Goal: Information Seeking & Learning: Compare options

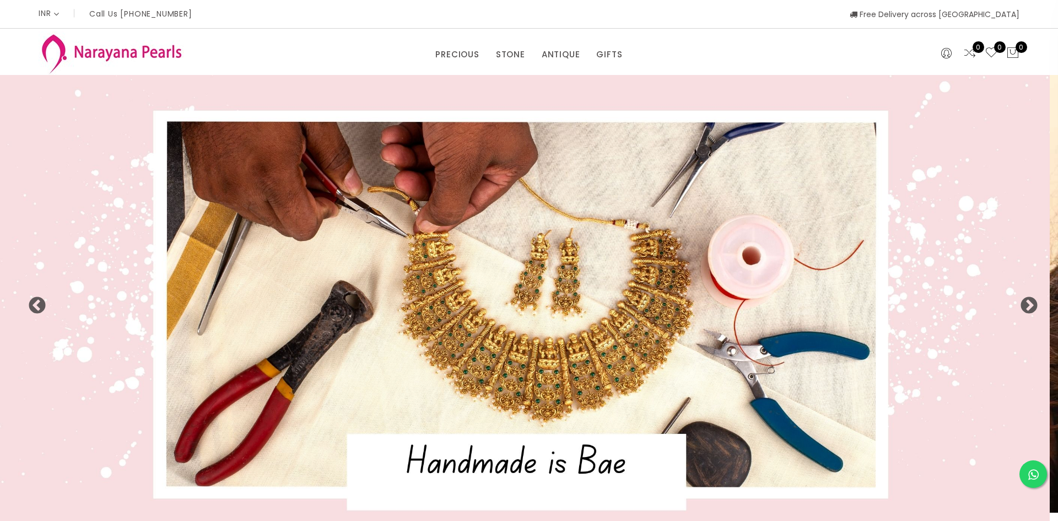
select select "INR"
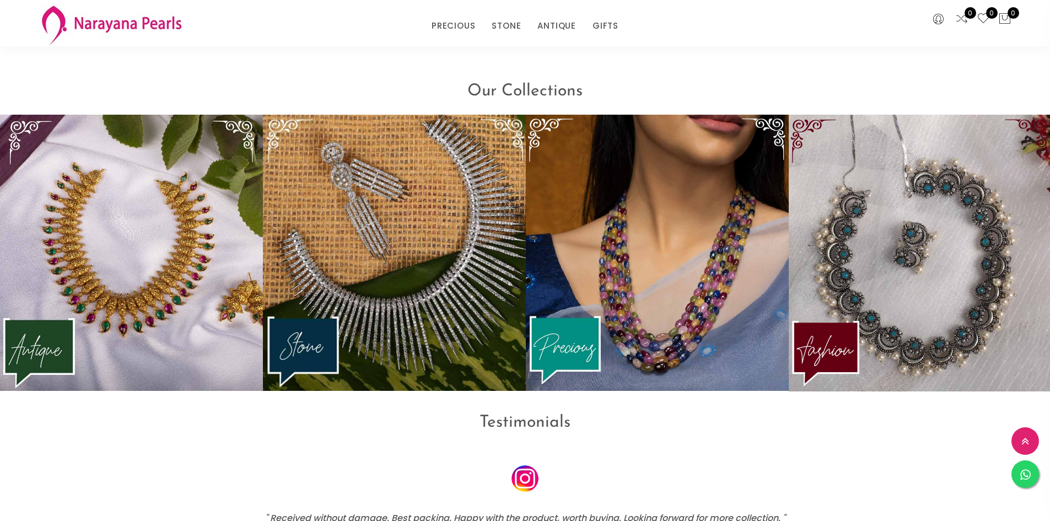
scroll to position [1478, 0]
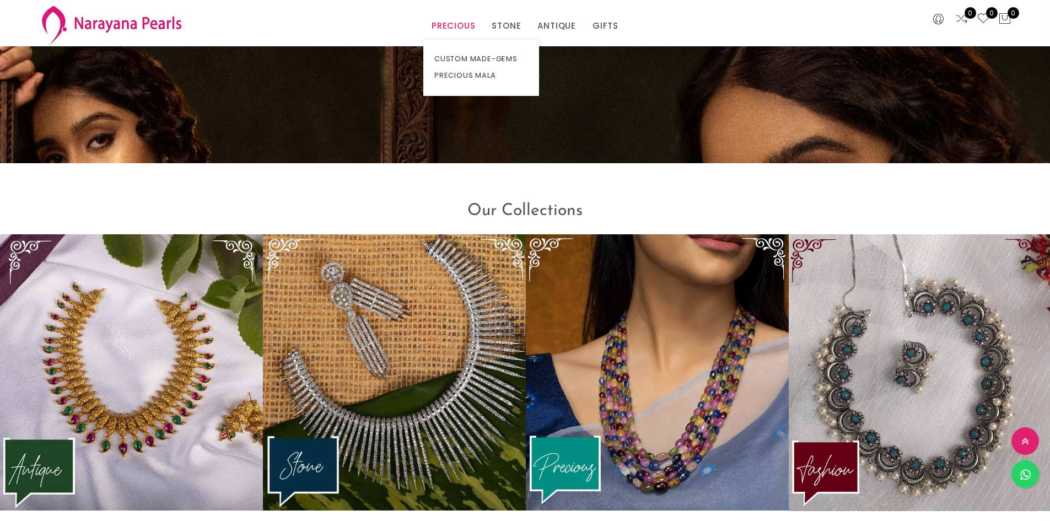
click at [461, 20] on link "PRECIOUS" at bounding box center [454, 26] width 44 height 17
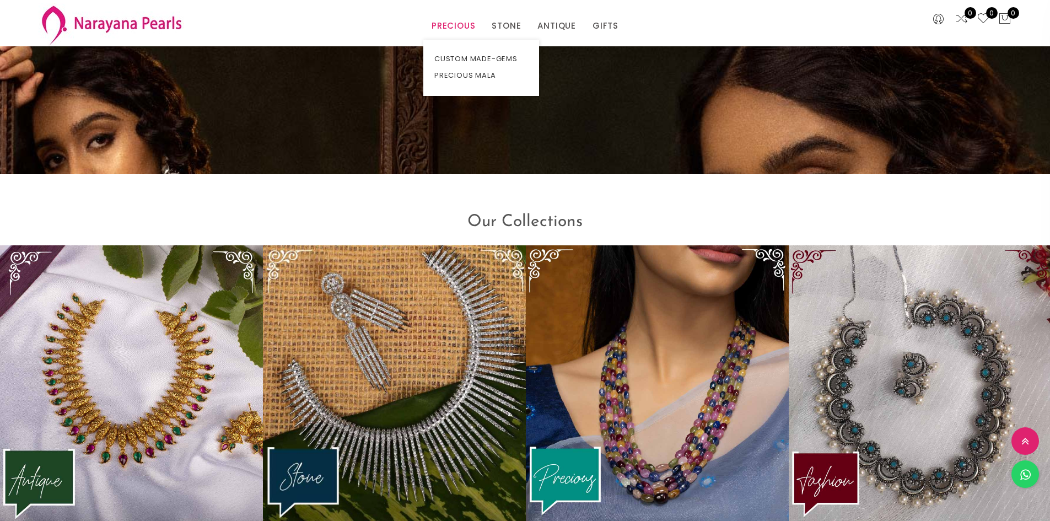
scroll to position [1489, 0]
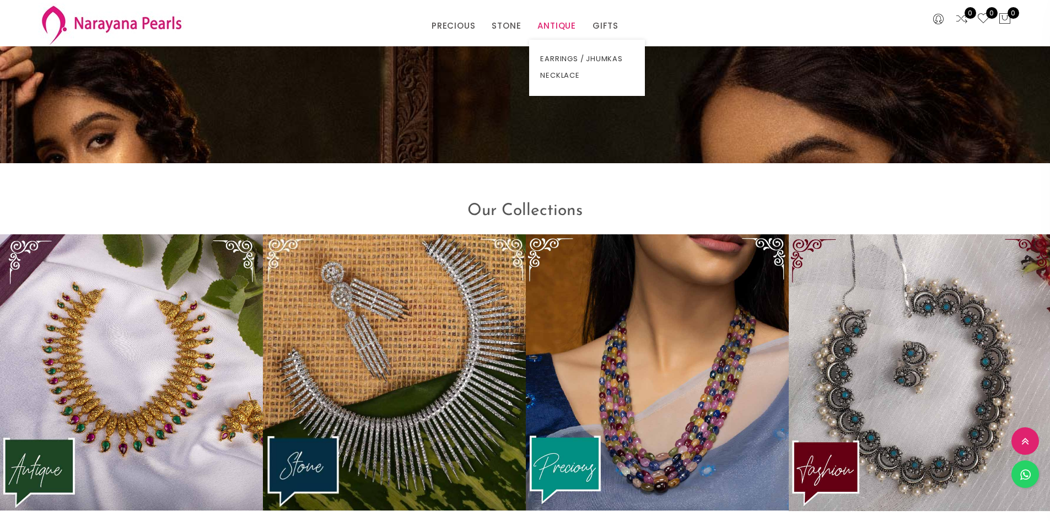
click at [559, 23] on link "ANTIQUE" at bounding box center [556, 26] width 39 height 17
click at [558, 74] on link "NECKLACE" at bounding box center [587, 75] width 94 height 17
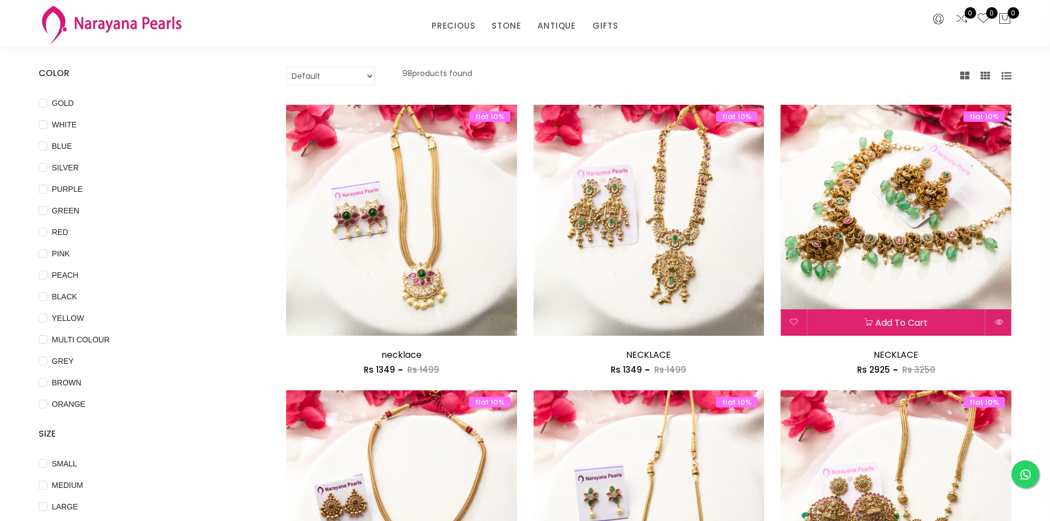
scroll to position [220, 0]
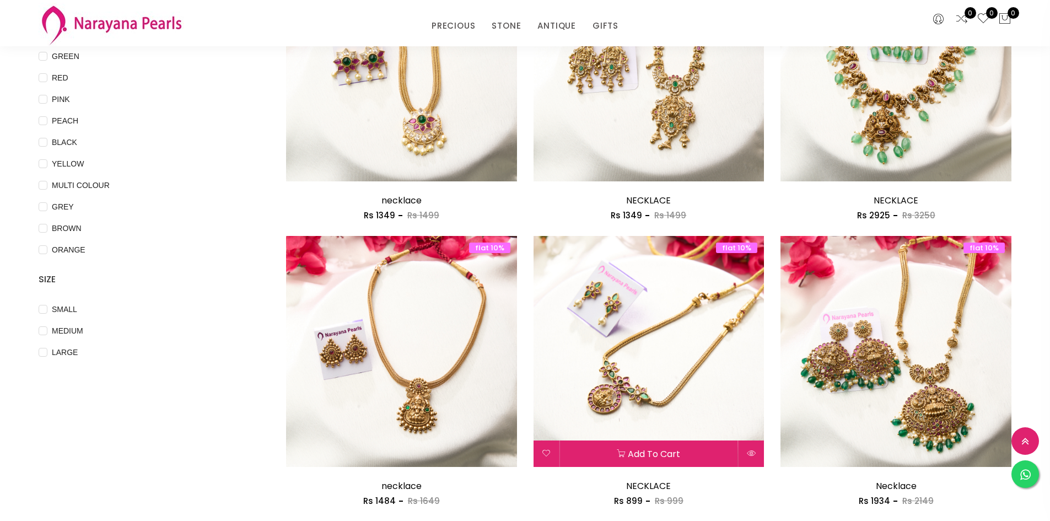
click at [697, 395] on img at bounding box center [649, 351] width 231 height 231
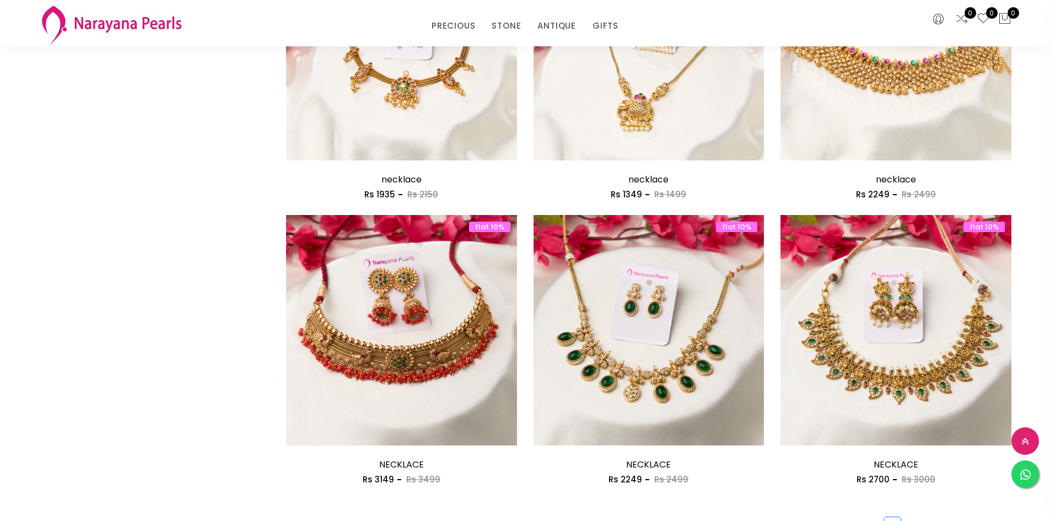
scroll to position [1819, 0]
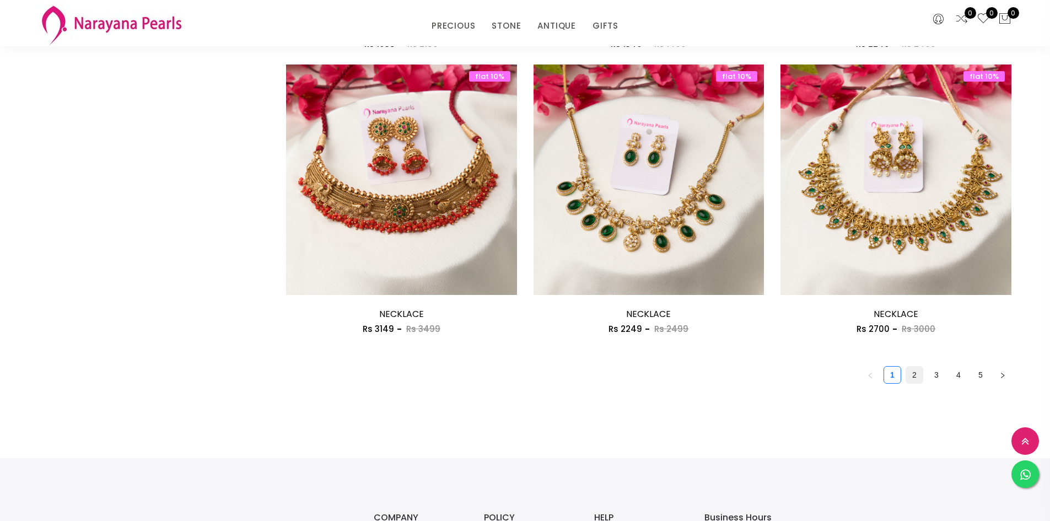
click at [910, 374] on link "2" at bounding box center [914, 375] width 17 height 17
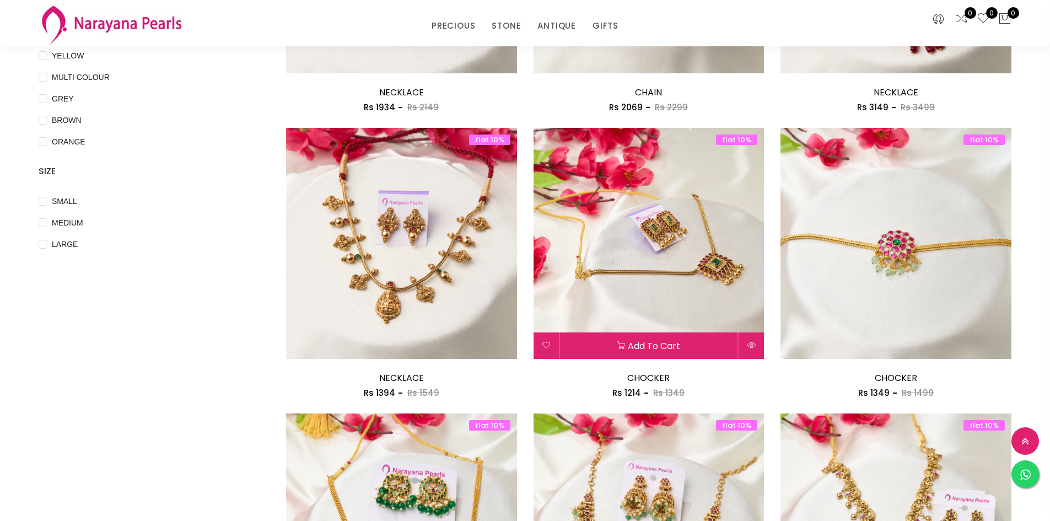
scroll to position [331, 0]
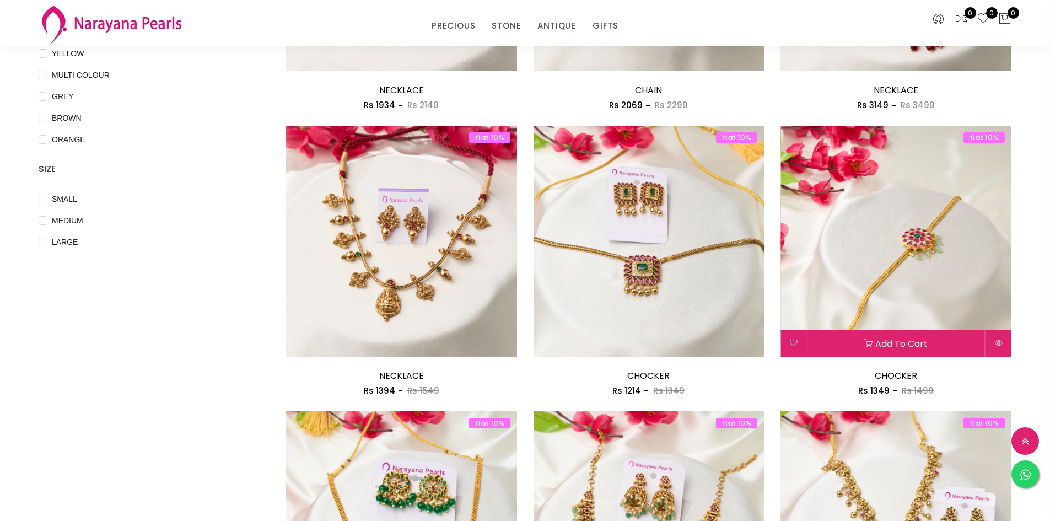
click at [852, 274] on img at bounding box center [895, 241] width 231 height 231
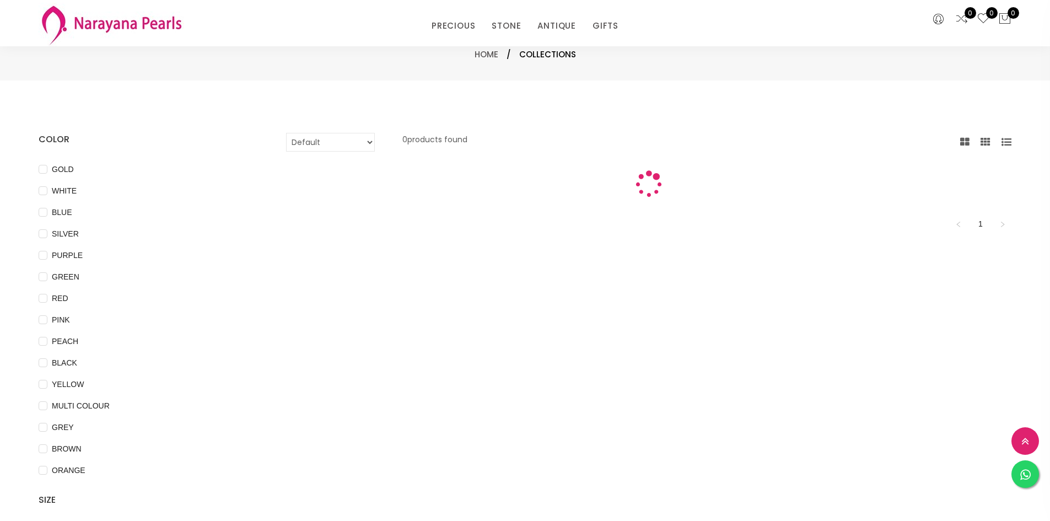
scroll to position [331, 0]
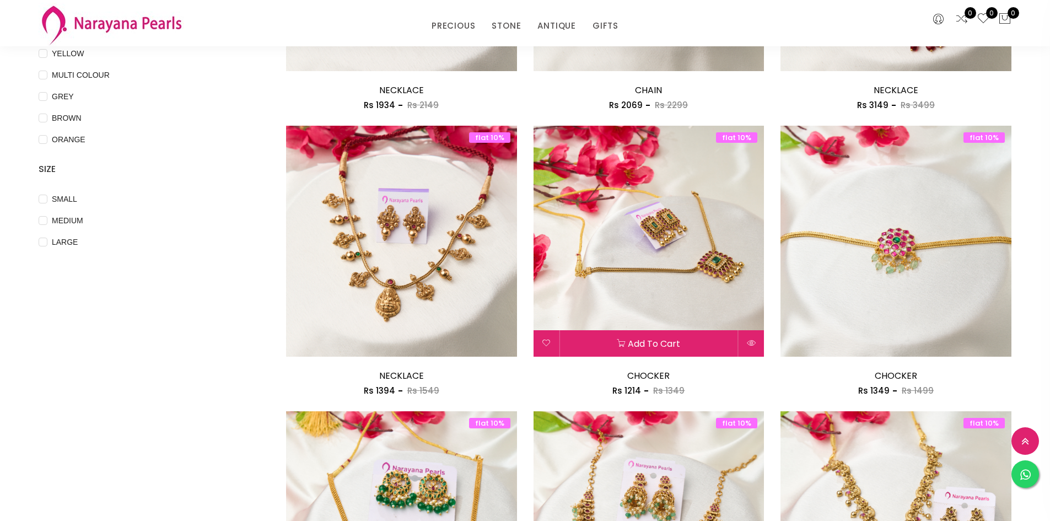
click at [663, 178] on img at bounding box center [649, 241] width 231 height 231
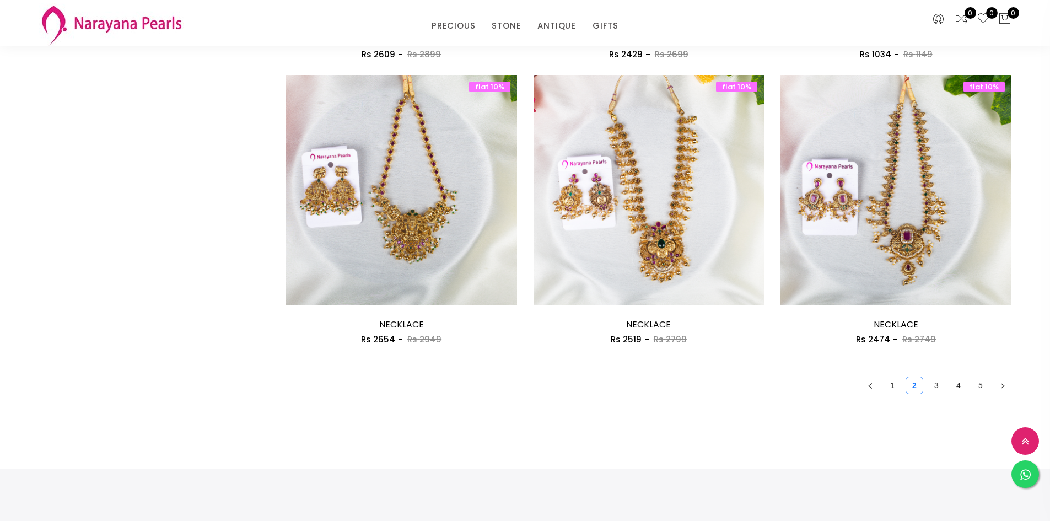
scroll to position [1874, 0]
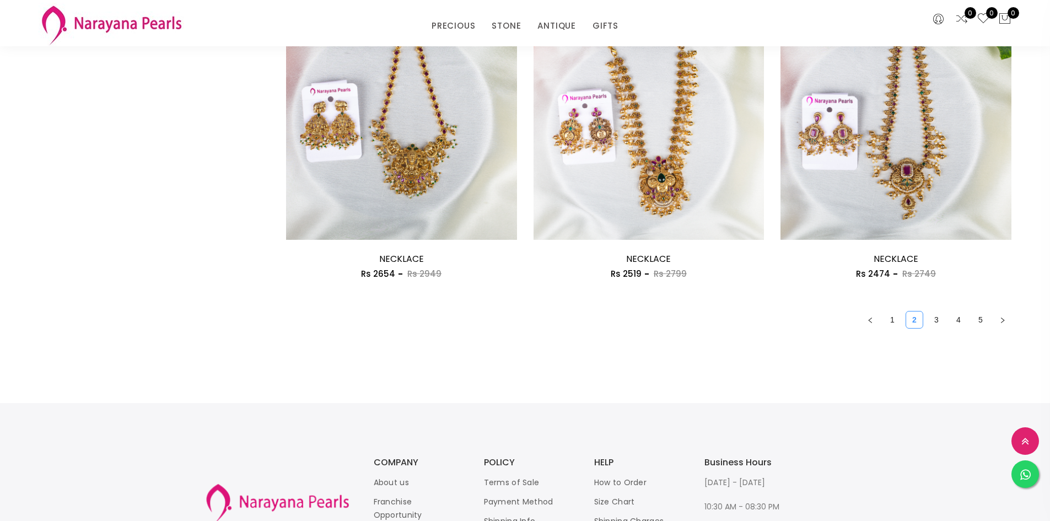
click at [915, 322] on link "2" at bounding box center [914, 319] width 17 height 17
click at [892, 320] on link "1" at bounding box center [892, 319] width 17 height 17
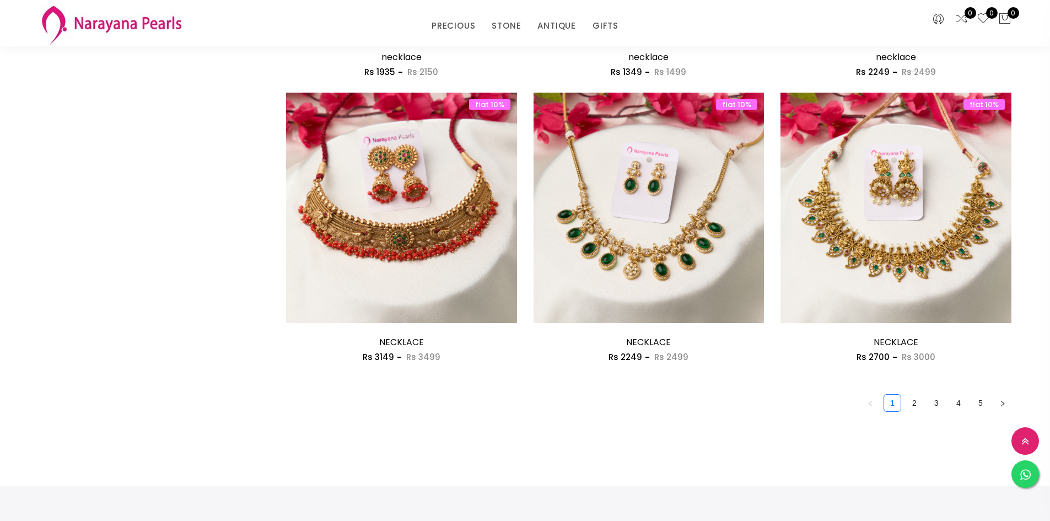
scroll to position [1984, 0]
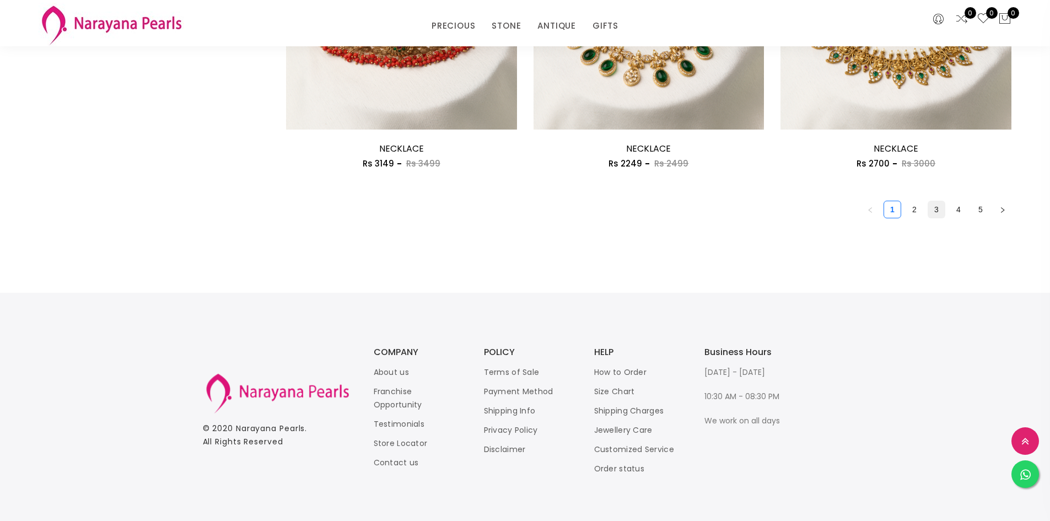
click at [930, 210] on link "3" at bounding box center [936, 209] width 17 height 17
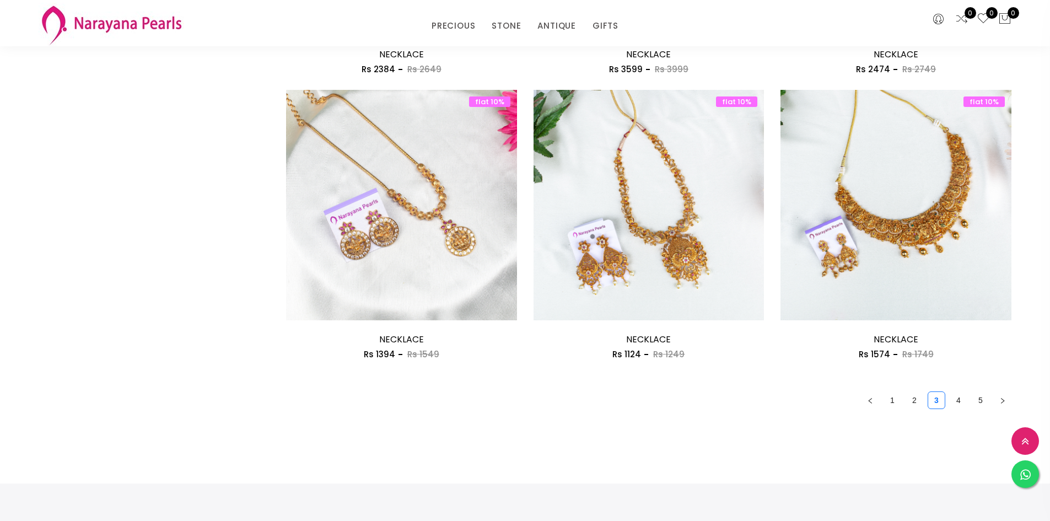
scroll to position [1709, 0]
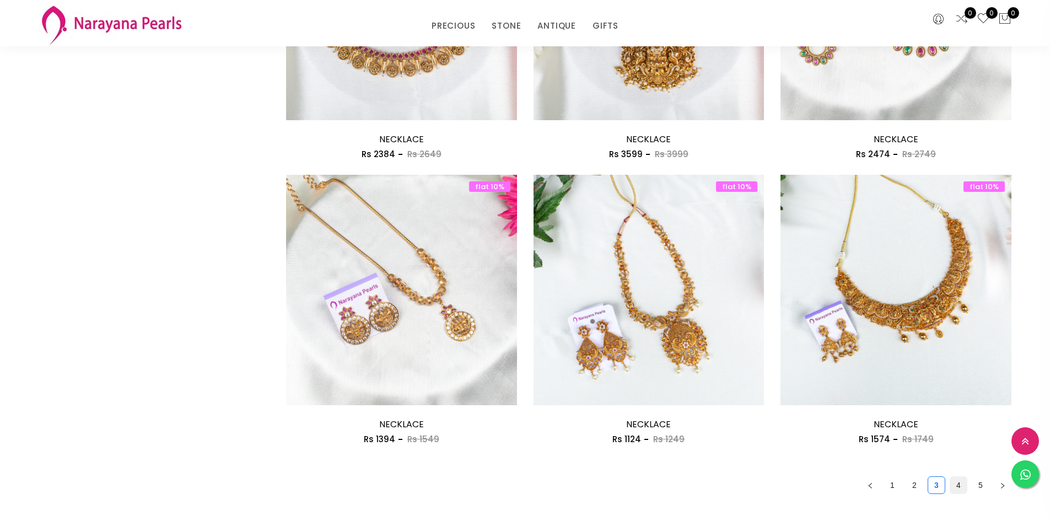
click at [956, 483] on link "4" at bounding box center [958, 485] width 17 height 17
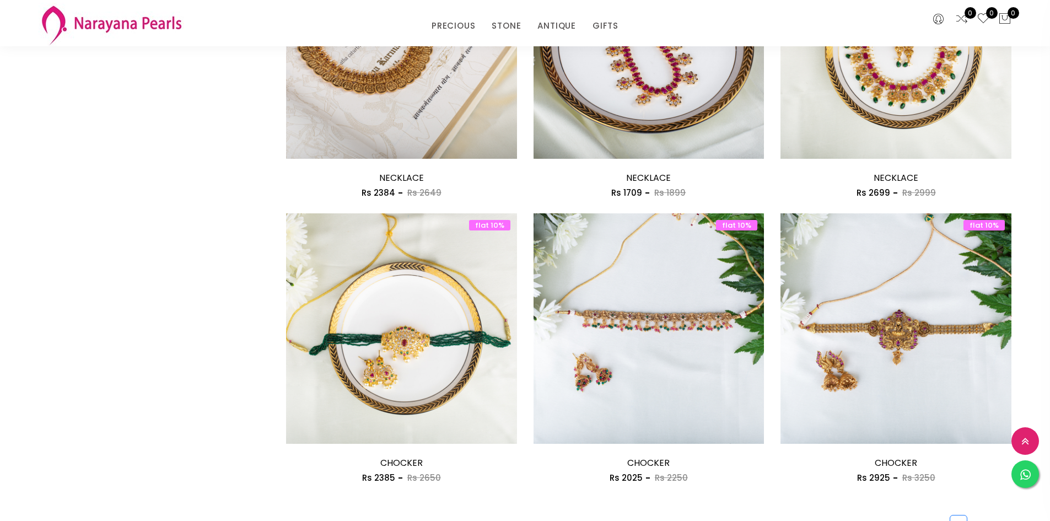
scroll to position [1709, 0]
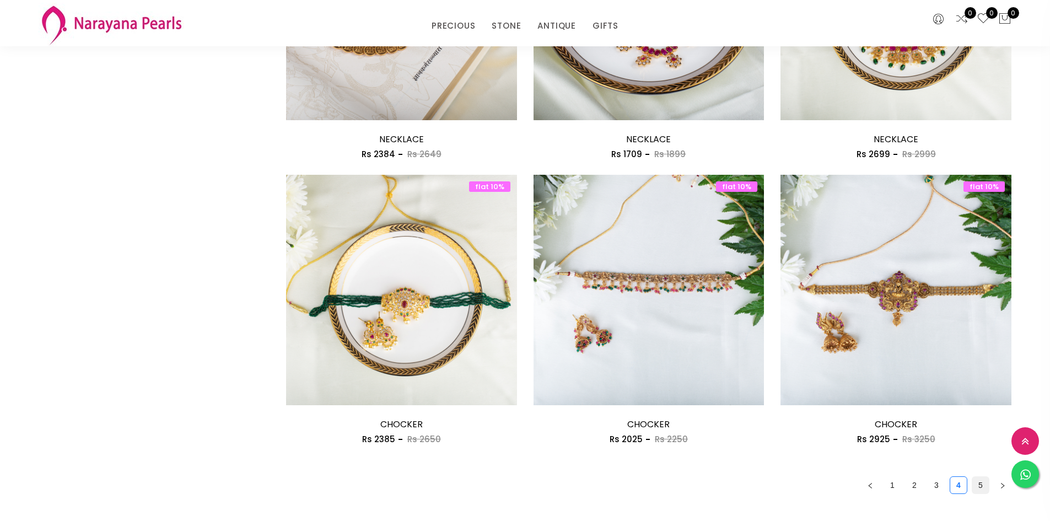
click at [984, 486] on link "5" at bounding box center [980, 485] width 17 height 17
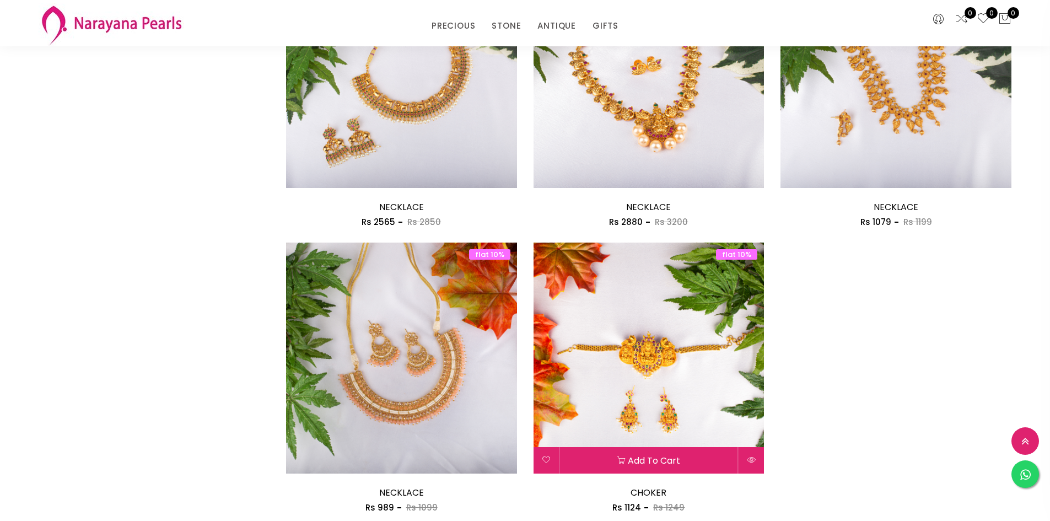
scroll to position [882, 0]
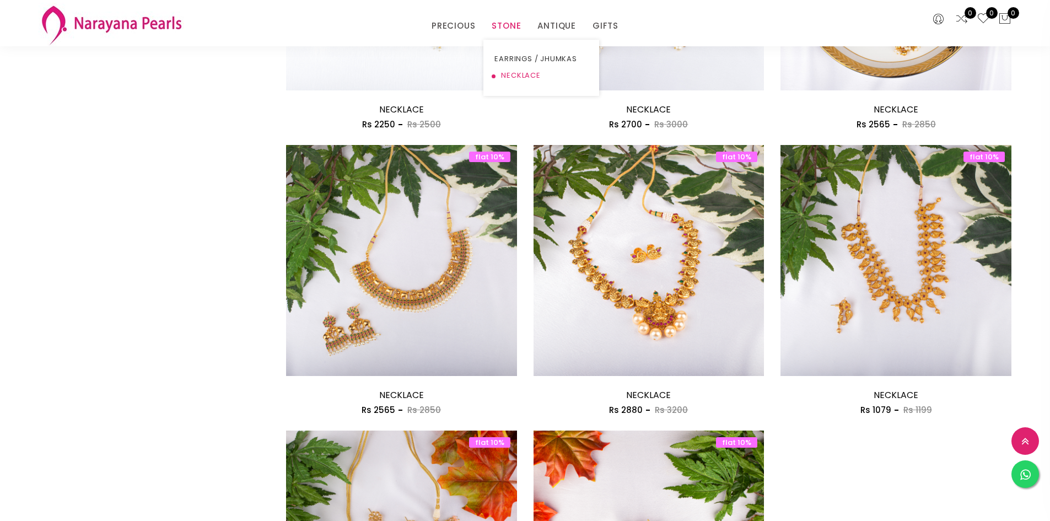
click at [510, 74] on link "NECKLACE" at bounding box center [541, 75] width 94 height 17
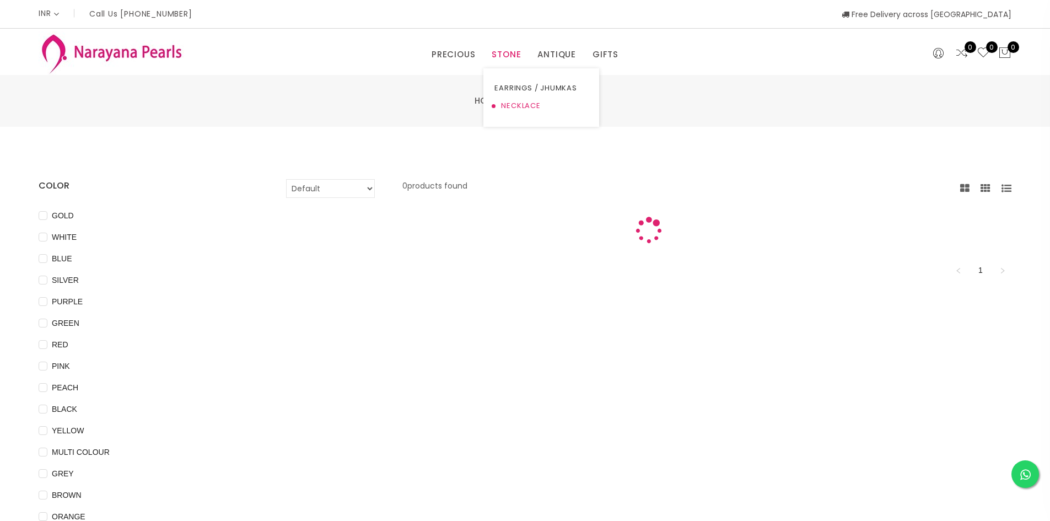
click at [504, 106] on link "NECKLACE" at bounding box center [541, 106] width 94 height 18
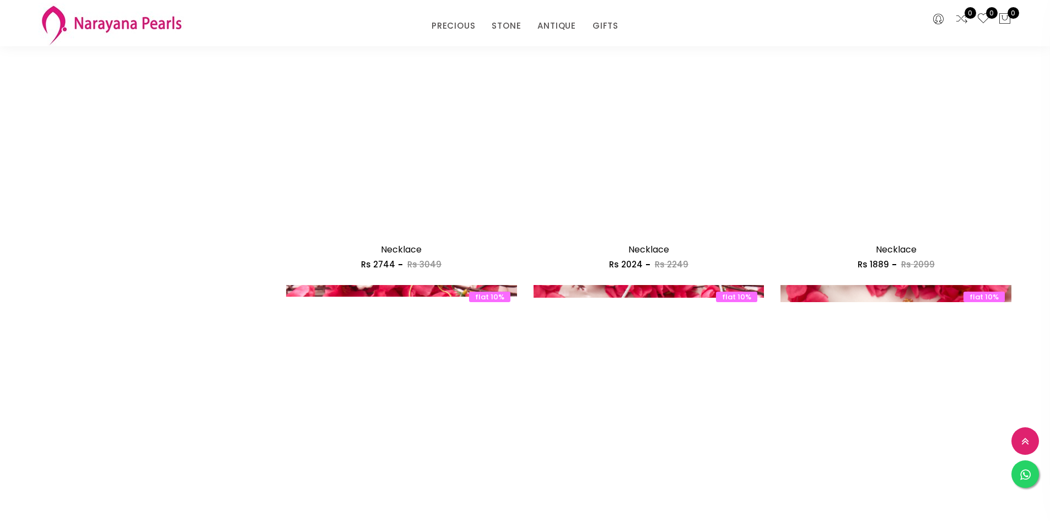
scroll to position [1819, 0]
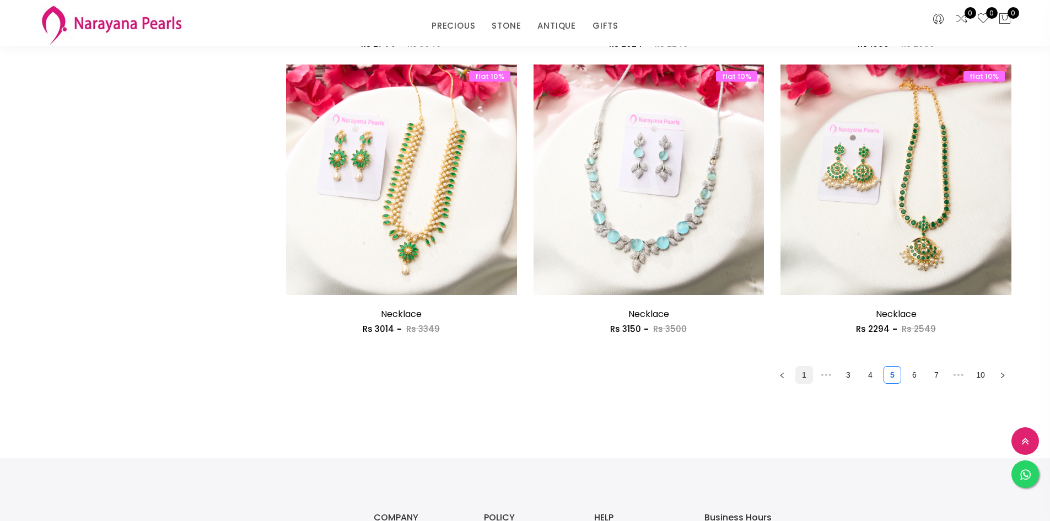
click at [797, 375] on link "1" at bounding box center [804, 375] width 17 height 17
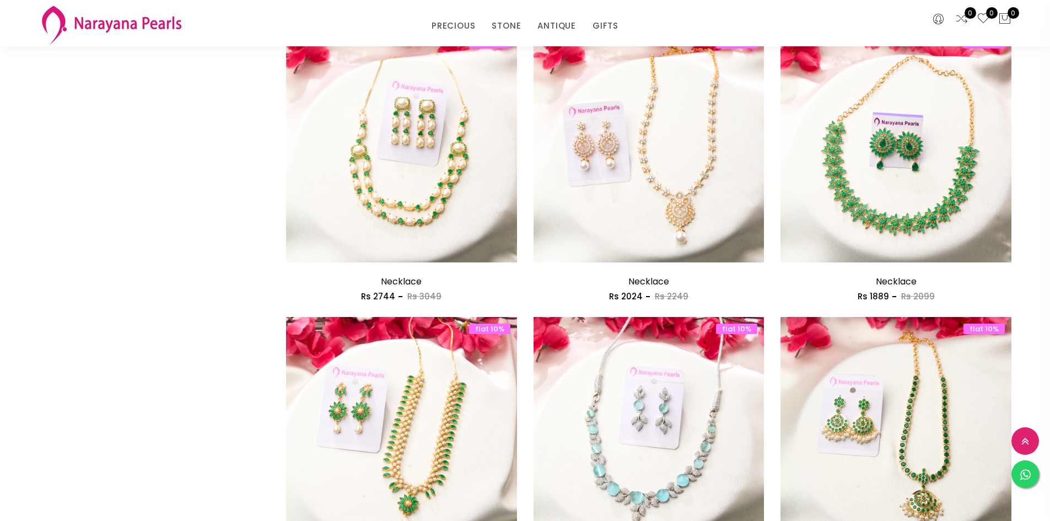
scroll to position [1709, 0]
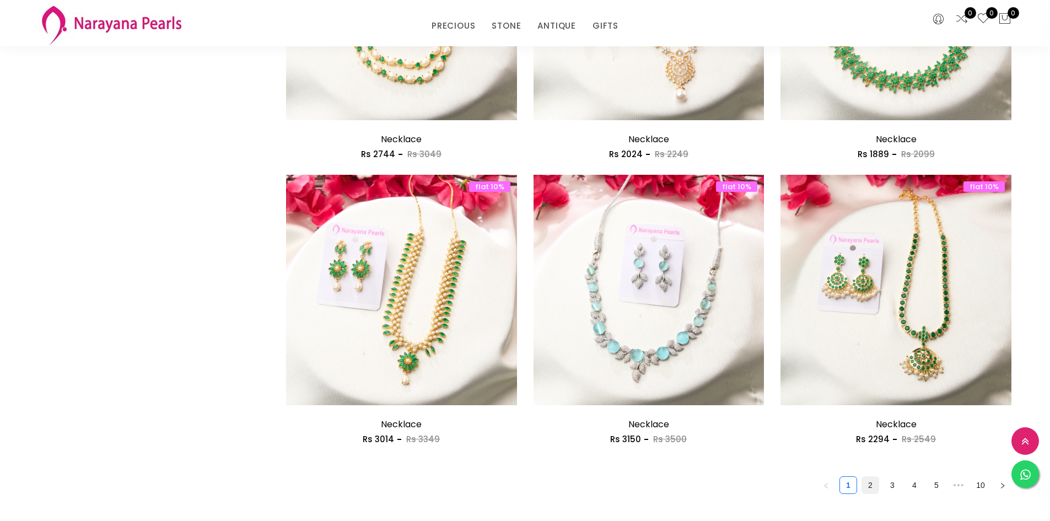
click at [865, 484] on link "2" at bounding box center [870, 485] width 17 height 17
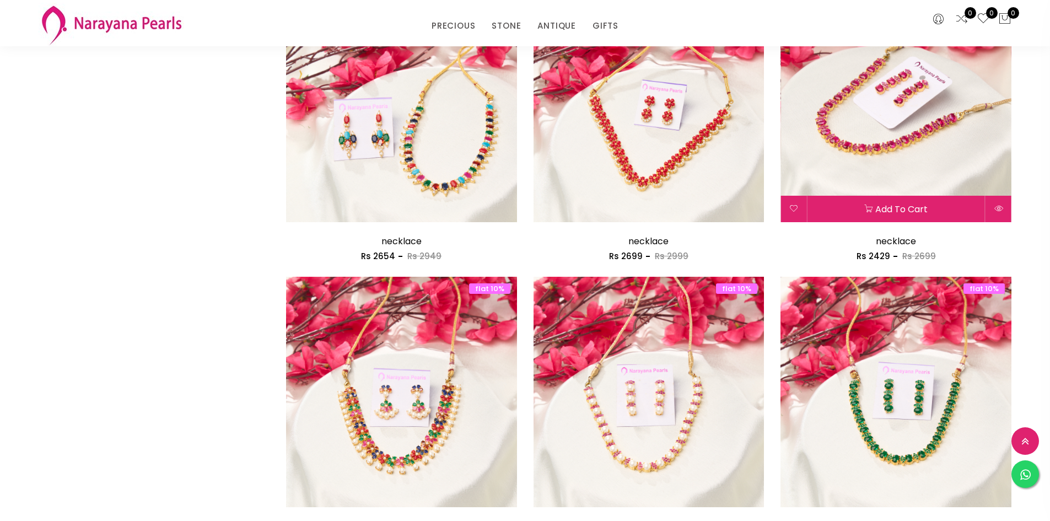
scroll to position [1709, 0]
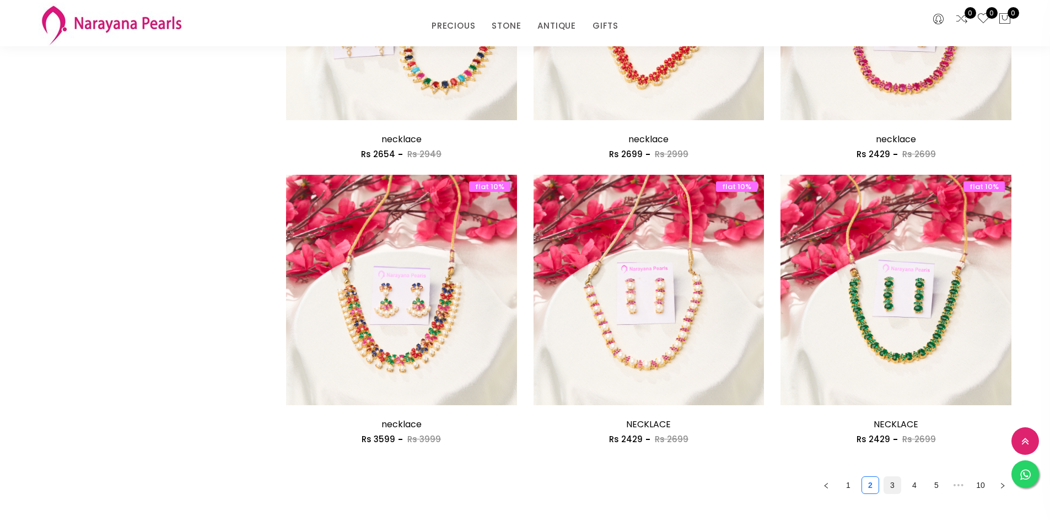
click at [895, 483] on link "3" at bounding box center [892, 485] width 17 height 17
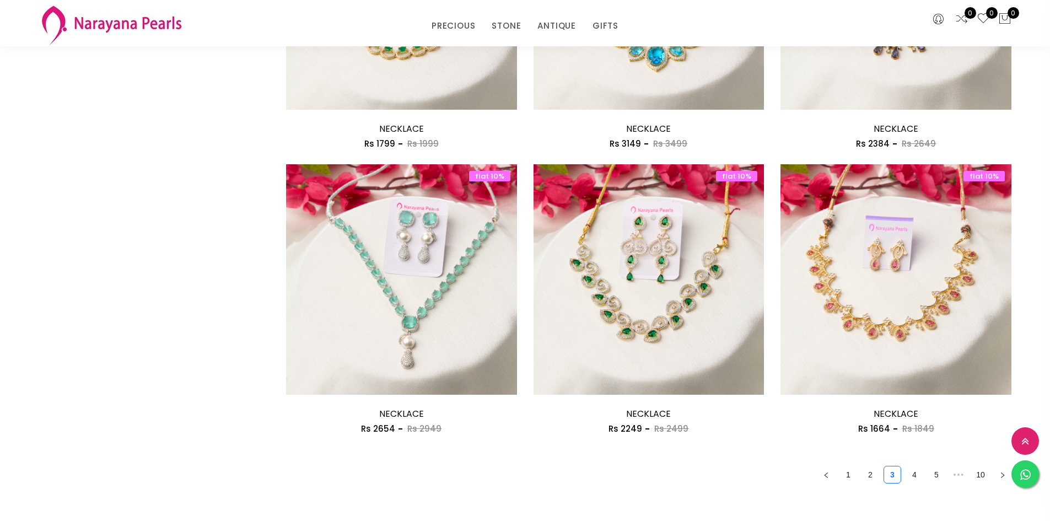
scroll to position [1819, 0]
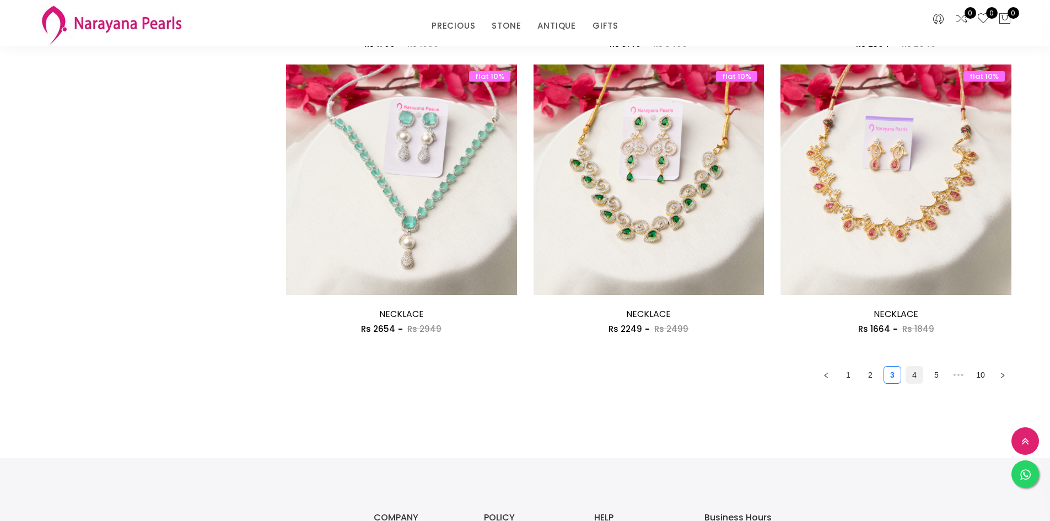
click at [915, 375] on link "4" at bounding box center [914, 375] width 17 height 17
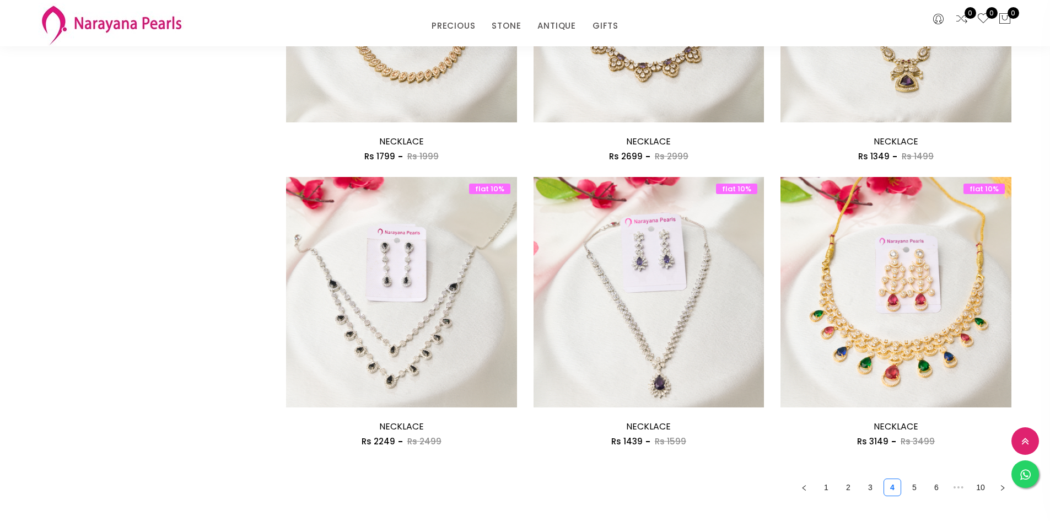
scroll to position [1709, 0]
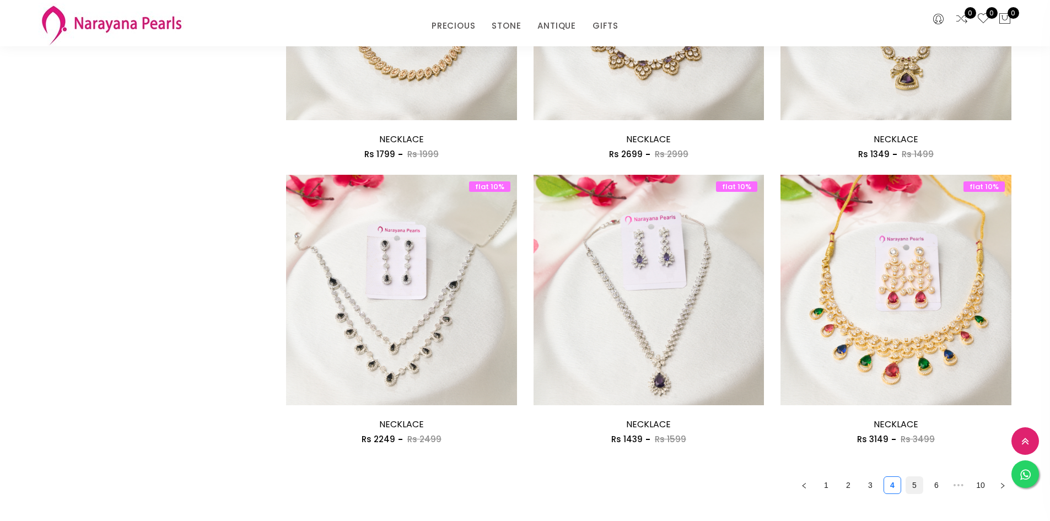
click at [917, 488] on link "5" at bounding box center [914, 485] width 17 height 17
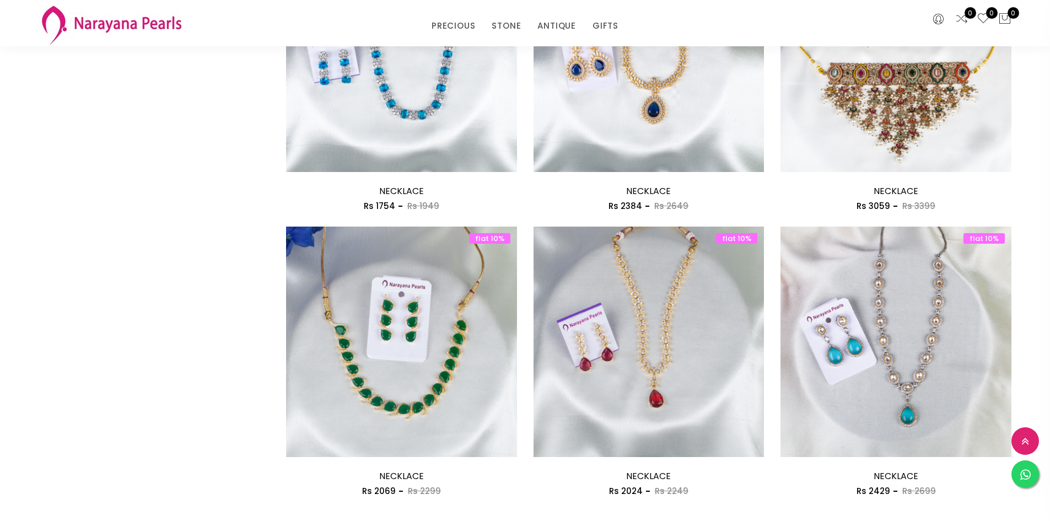
scroll to position [1819, 0]
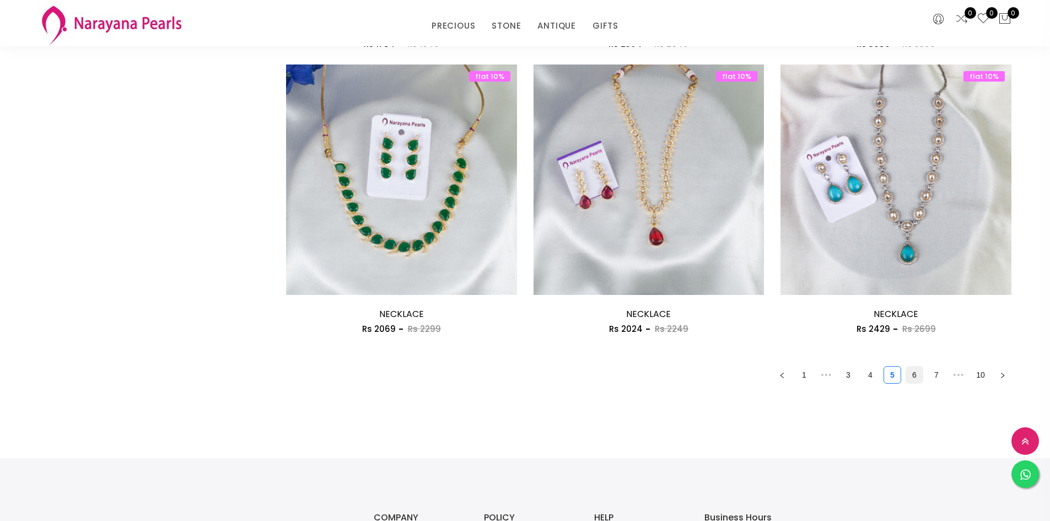
click at [918, 376] on link "6" at bounding box center [914, 375] width 17 height 17
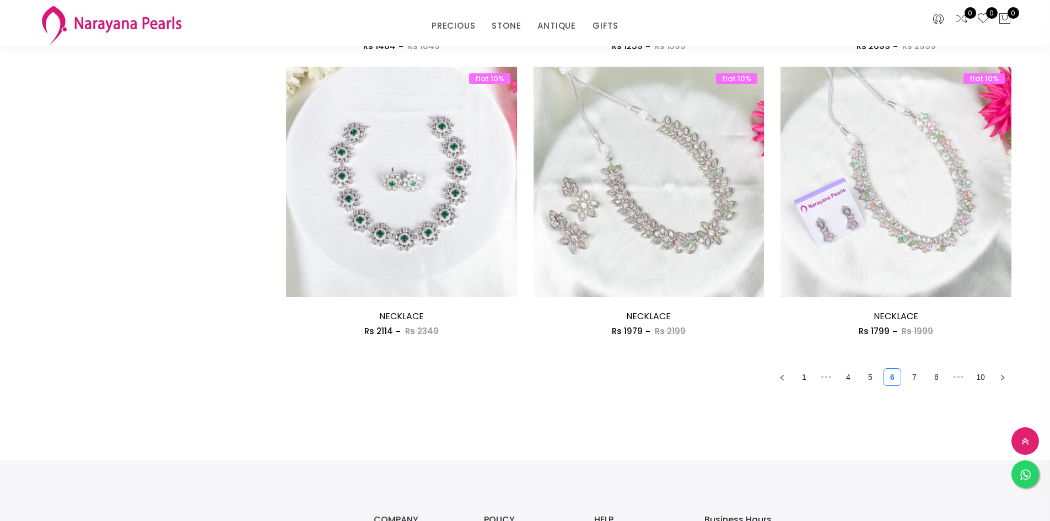
scroll to position [1819, 0]
